Goal: Transaction & Acquisition: Purchase product/service

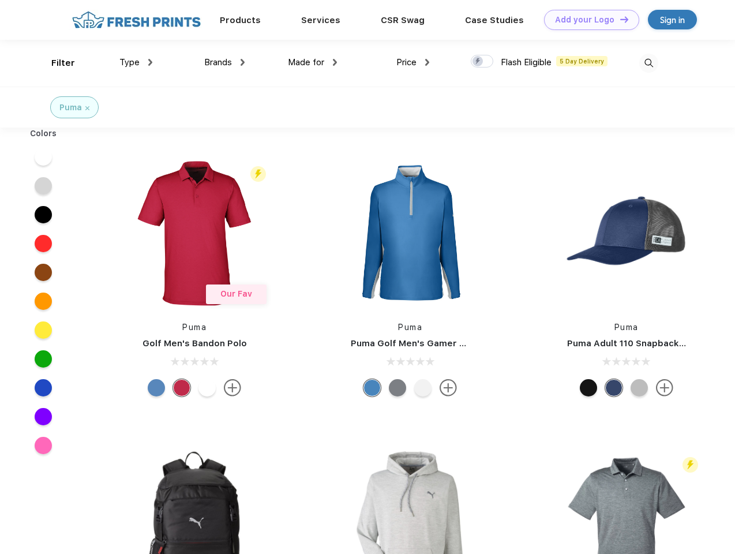
click at [587, 20] on link "Add your Logo Design Tool" at bounding box center [591, 20] width 95 height 20
click at [0, 0] on div "Design Tool" at bounding box center [0, 0] width 0 height 0
click at [619, 19] on link "Add your Logo Design Tool" at bounding box center [591, 20] width 95 height 20
click at [55, 63] on div "Filter" at bounding box center [63, 63] width 24 height 13
click at [136, 62] on span "Type" at bounding box center [129, 62] width 20 height 10
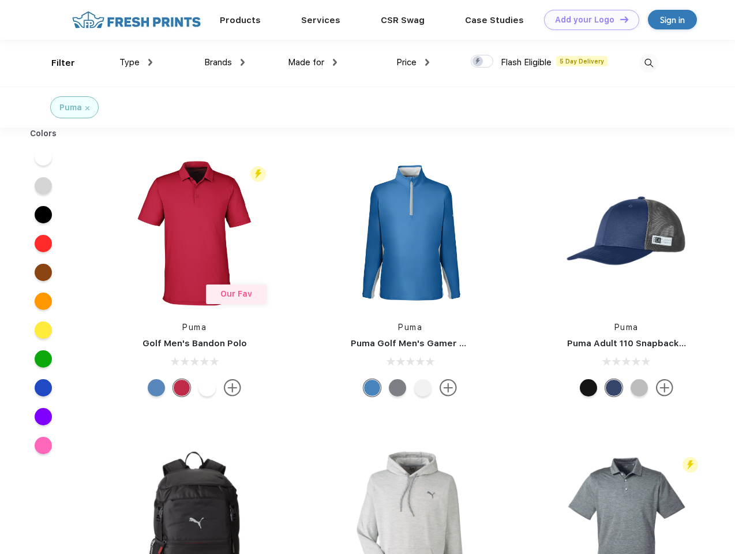
click at [224, 62] on span "Brands" at bounding box center [218, 62] width 28 height 10
click at [313, 62] on span "Made for" at bounding box center [306, 62] width 36 height 10
click at [413, 62] on span "Price" at bounding box center [406, 62] width 20 height 10
click at [482, 62] on div at bounding box center [482, 61] width 22 height 13
click at [478, 62] on input "checkbox" at bounding box center [474, 57] width 7 height 7
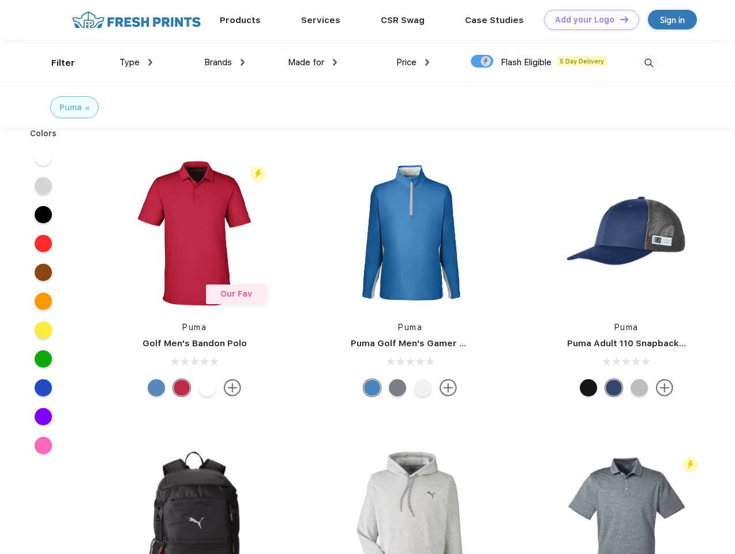
click at [648, 63] on img at bounding box center [648, 63] width 19 height 19
